Goal: Task Accomplishment & Management: Complete application form

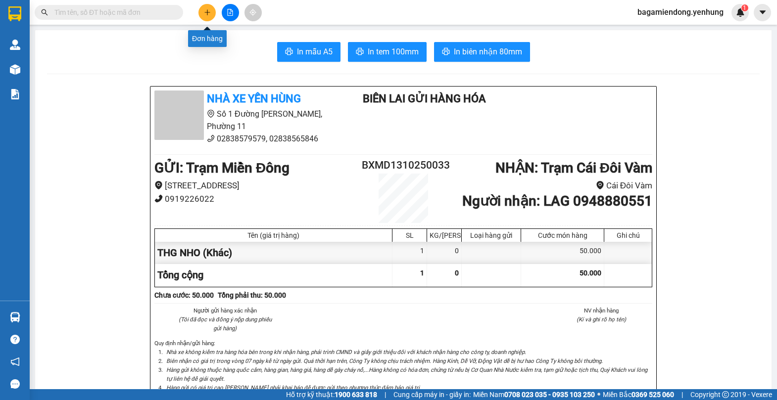
click at [204, 11] on icon "plus" at bounding box center [207, 12] width 7 height 7
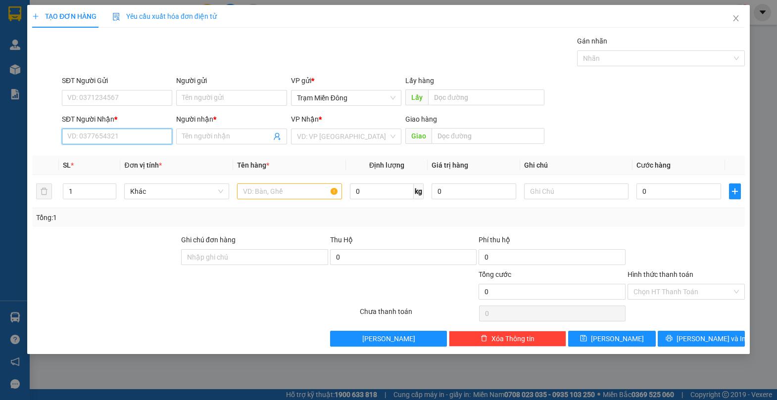
click at [115, 139] on input "SĐT Người Nhận *" at bounding box center [117, 137] width 110 height 16
click at [142, 157] on div "0919985498 - Duy" at bounding box center [117, 156] width 98 height 11
type input "0919985498"
type input "Duy"
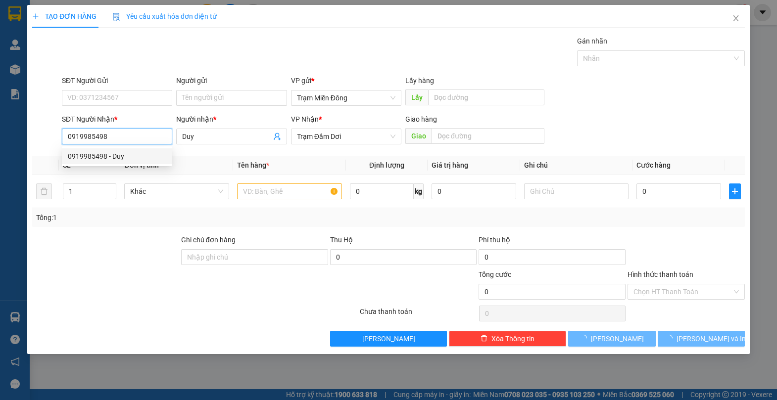
type input "100.000"
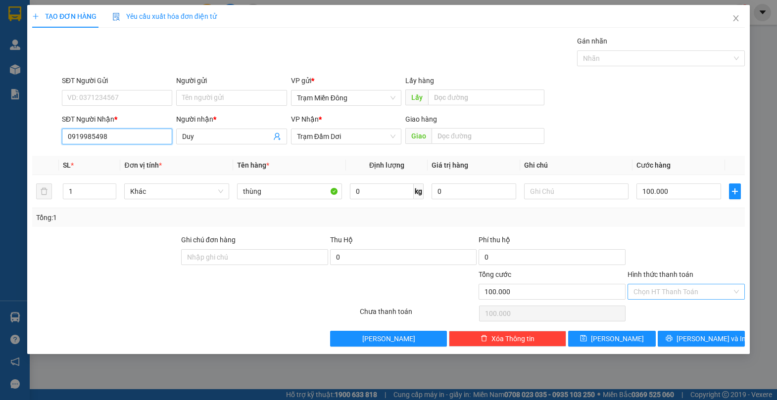
drag, startPoint x: 738, startPoint y: 289, endPoint x: 701, endPoint y: 292, distance: 37.7
click at [738, 289] on div "Chọn HT Thanh Toán" at bounding box center [685, 292] width 117 height 16
type input "0919985498"
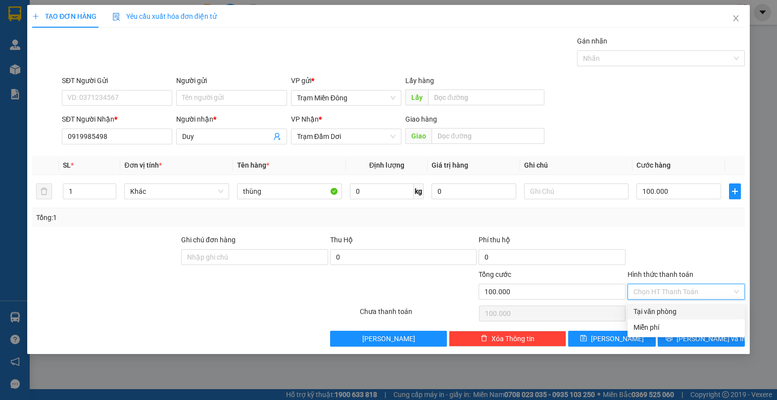
click at [687, 310] on div "Tại văn phòng" at bounding box center [685, 311] width 105 height 11
type input "0"
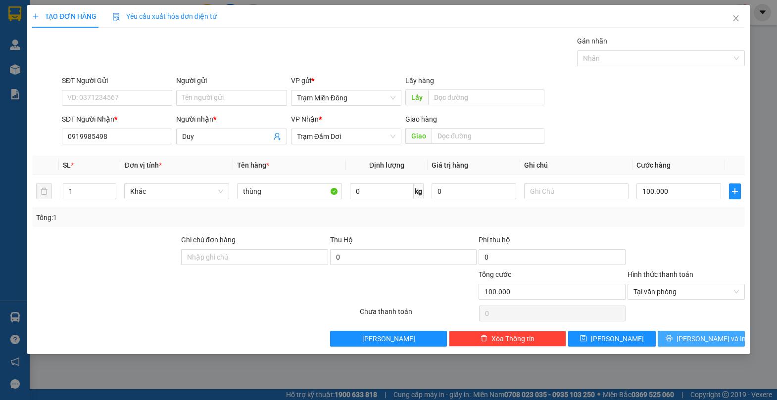
drag, startPoint x: 705, startPoint y: 334, endPoint x: 690, endPoint y: 310, distance: 28.4
click at [705, 334] on span "[PERSON_NAME] và In" at bounding box center [710, 338] width 69 height 11
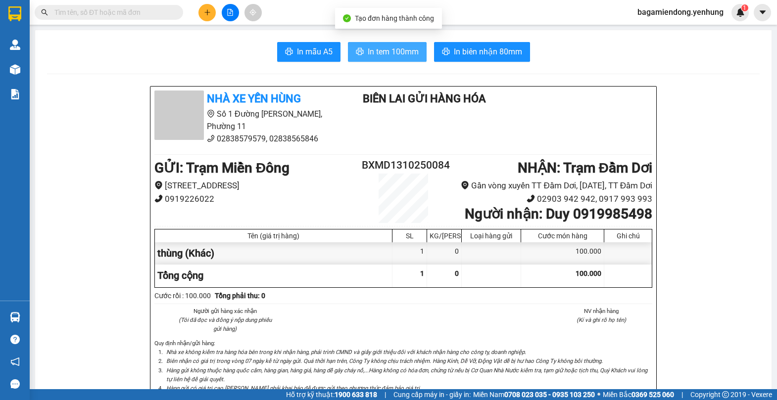
click at [388, 47] on span "In tem 100mm" at bounding box center [393, 52] width 51 height 12
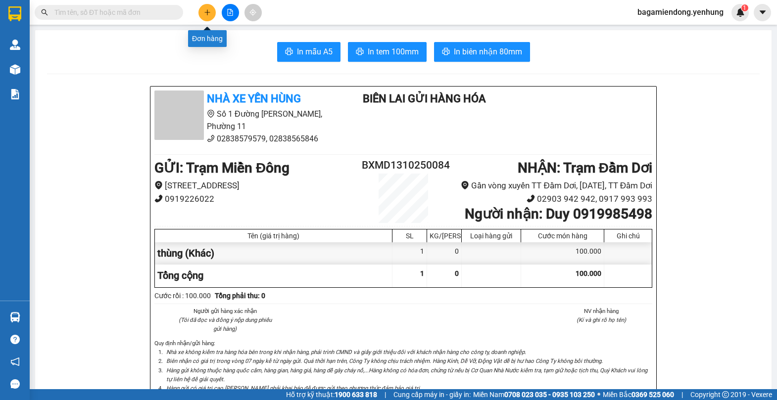
click at [207, 15] on icon "plus" at bounding box center [207, 12] width 7 height 7
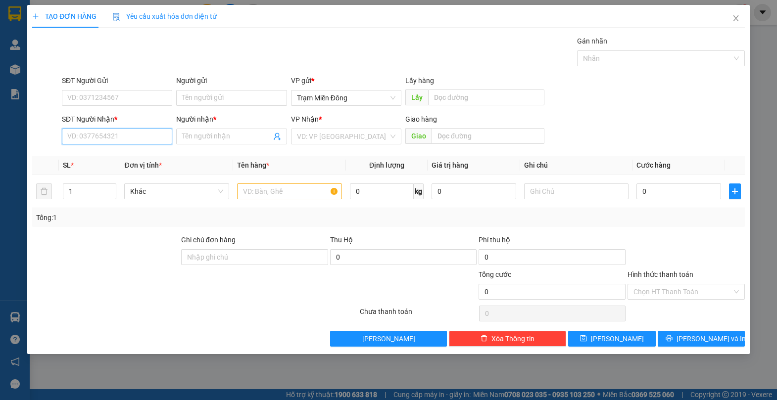
click at [88, 139] on input "SĐT Người Nhận *" at bounding box center [117, 137] width 110 height 16
click at [123, 153] on div "0916916625 - lạc" at bounding box center [117, 156] width 98 height 11
type input "0916916625"
type input "lạc"
type input "200.000"
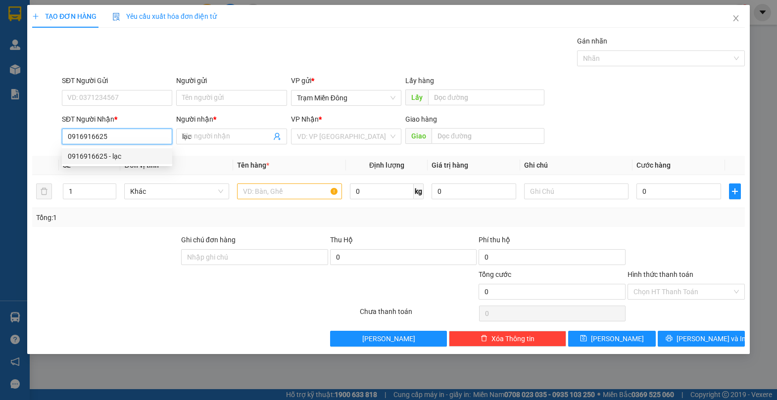
type input "200.000"
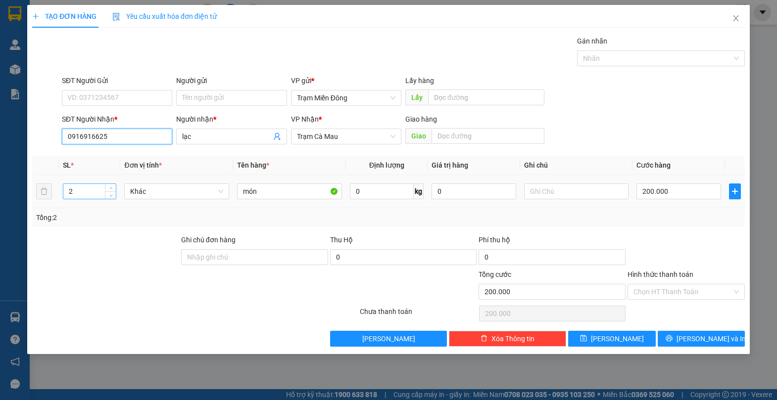
type input "0916916625"
click at [79, 190] on input "2" at bounding box center [89, 191] width 52 height 15
type input "1"
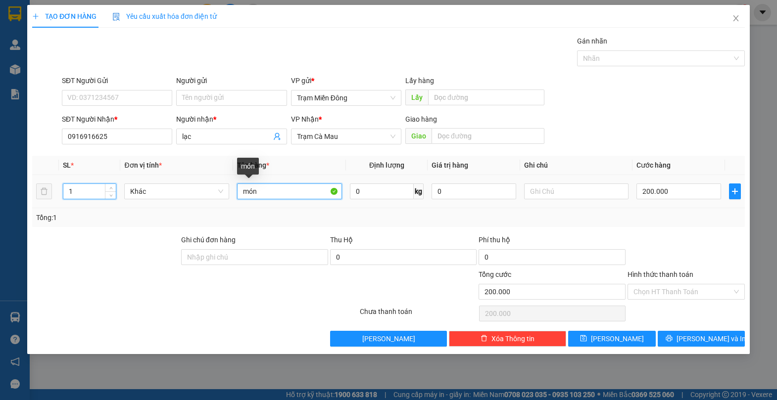
click at [268, 191] on input "món" at bounding box center [289, 192] width 105 height 16
type input "m"
type input "cuc may"
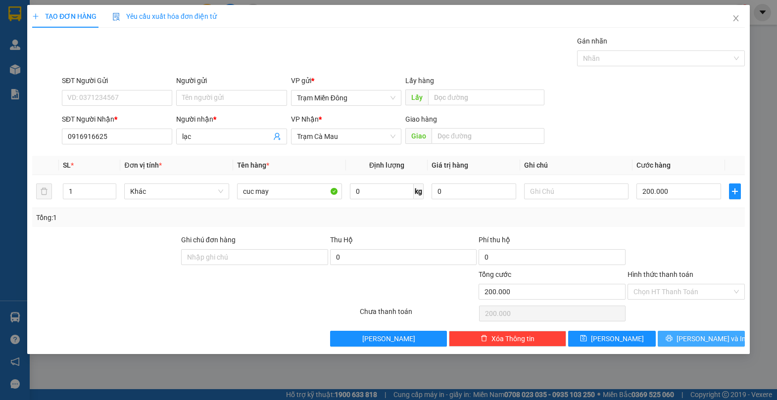
drag, startPoint x: 711, startPoint y: 342, endPoint x: 678, endPoint y: 318, distance: 41.1
click at [711, 341] on span "[PERSON_NAME] và In" at bounding box center [710, 338] width 69 height 11
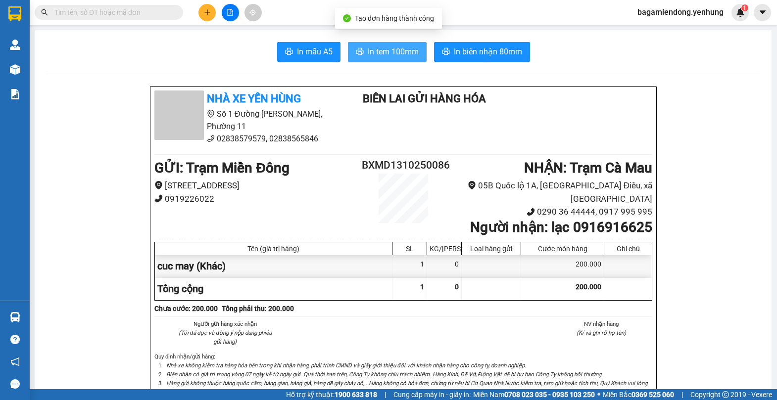
click at [402, 58] on button "In tem 100mm" at bounding box center [387, 52] width 79 height 20
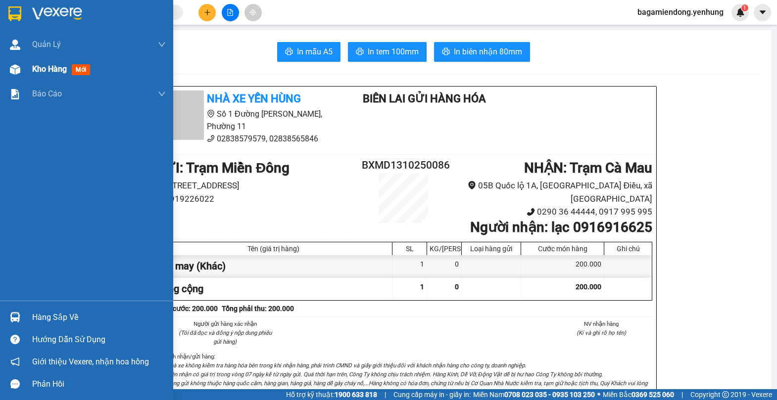
drag, startPoint x: 14, startPoint y: 66, endPoint x: 20, endPoint y: 72, distance: 8.4
click at [14, 67] on img at bounding box center [15, 69] width 10 height 10
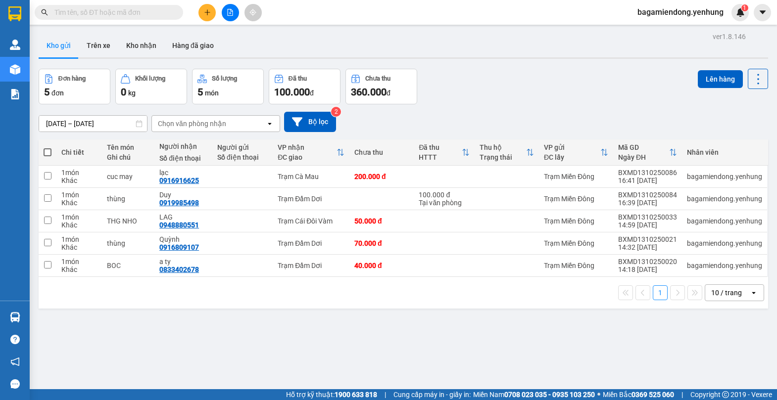
click at [47, 151] on span at bounding box center [48, 152] width 8 height 8
click at [47, 147] on input "checkbox" at bounding box center [47, 147] width 0 height 0
checkbox input "true"
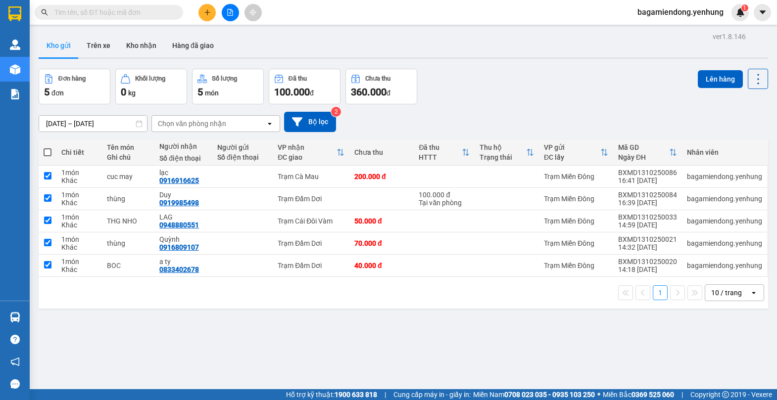
checkbox input "true"
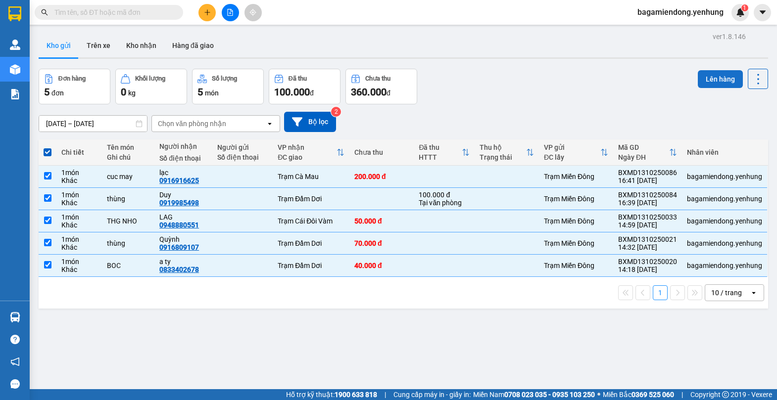
click at [706, 73] on button "Lên hàng" at bounding box center [720, 79] width 45 height 18
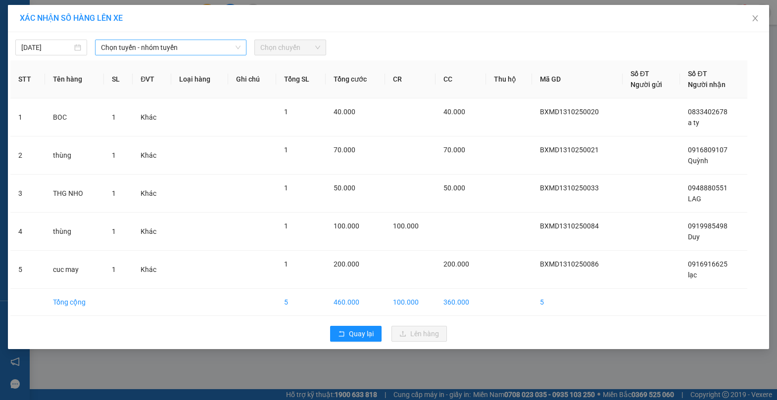
click at [236, 45] on icon "down" at bounding box center [238, 48] width 6 height 6
click at [239, 44] on span "Chọn tuyến - nhóm tuyến" at bounding box center [171, 47] width 140 height 15
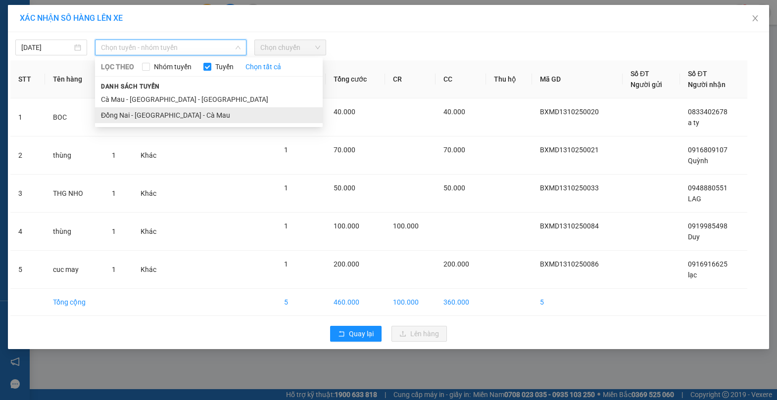
click at [199, 117] on li "Đồng Nai - [GEOGRAPHIC_DATA] - Cà Mau" at bounding box center [209, 115] width 228 height 16
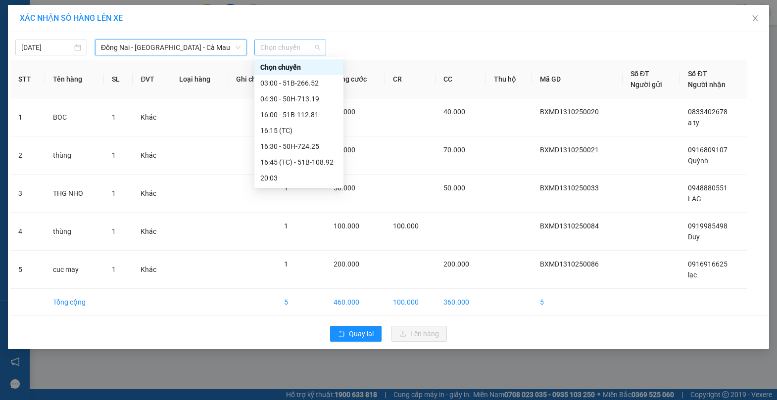
click at [314, 42] on span "Chọn chuyến" at bounding box center [290, 47] width 60 height 15
click at [306, 116] on div "16:00 - 51B-112.81" at bounding box center [298, 114] width 77 height 11
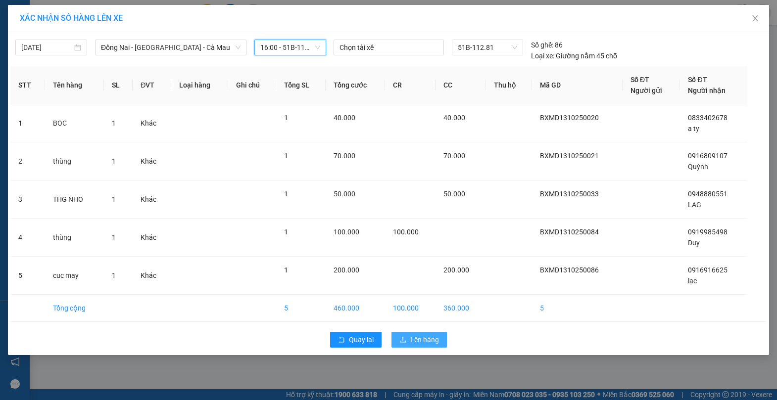
click at [426, 340] on span "Lên hàng" at bounding box center [424, 339] width 29 height 11
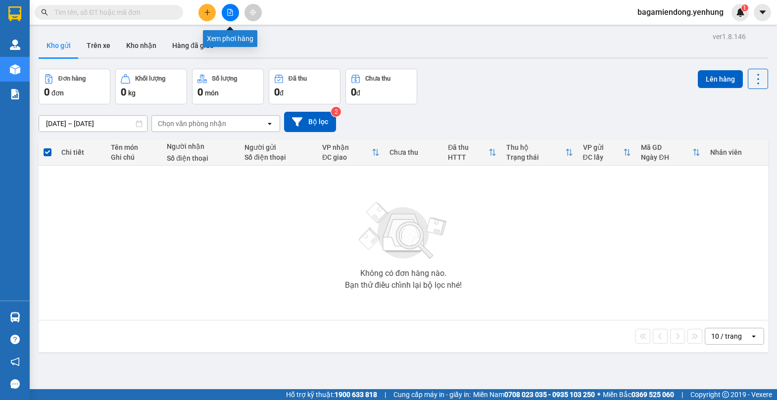
click at [232, 12] on icon "file-add" at bounding box center [230, 12] width 7 height 7
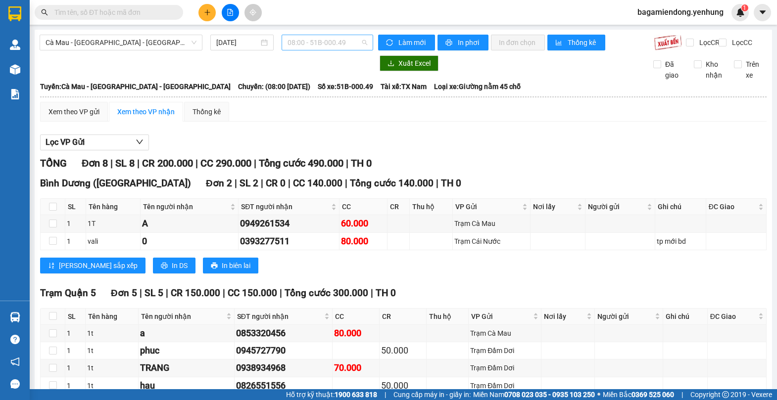
click at [364, 43] on div "08:00 - 51B-000.49" at bounding box center [328, 43] width 92 height 16
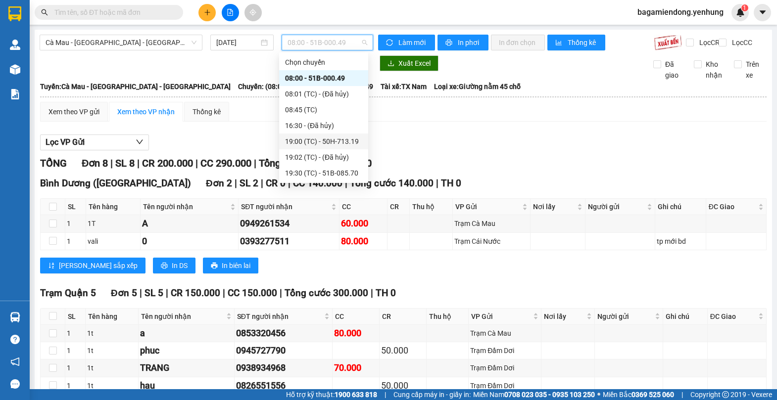
click at [341, 142] on div "19:00 (TC) - 50H-713.19" at bounding box center [323, 141] width 77 height 11
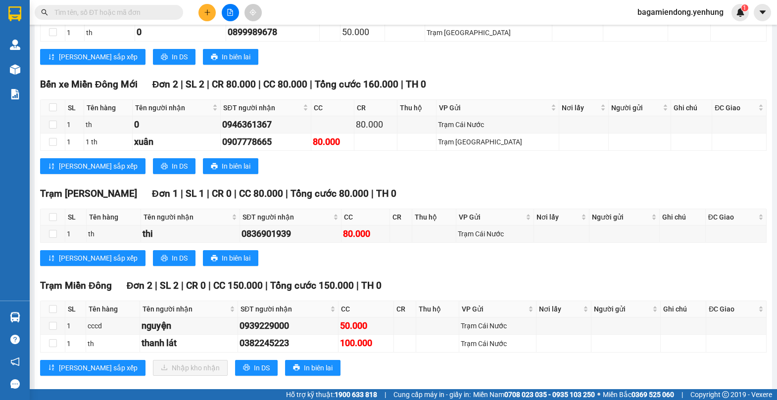
scroll to position [520, 0]
